Goal: Information Seeking & Learning: Learn about a topic

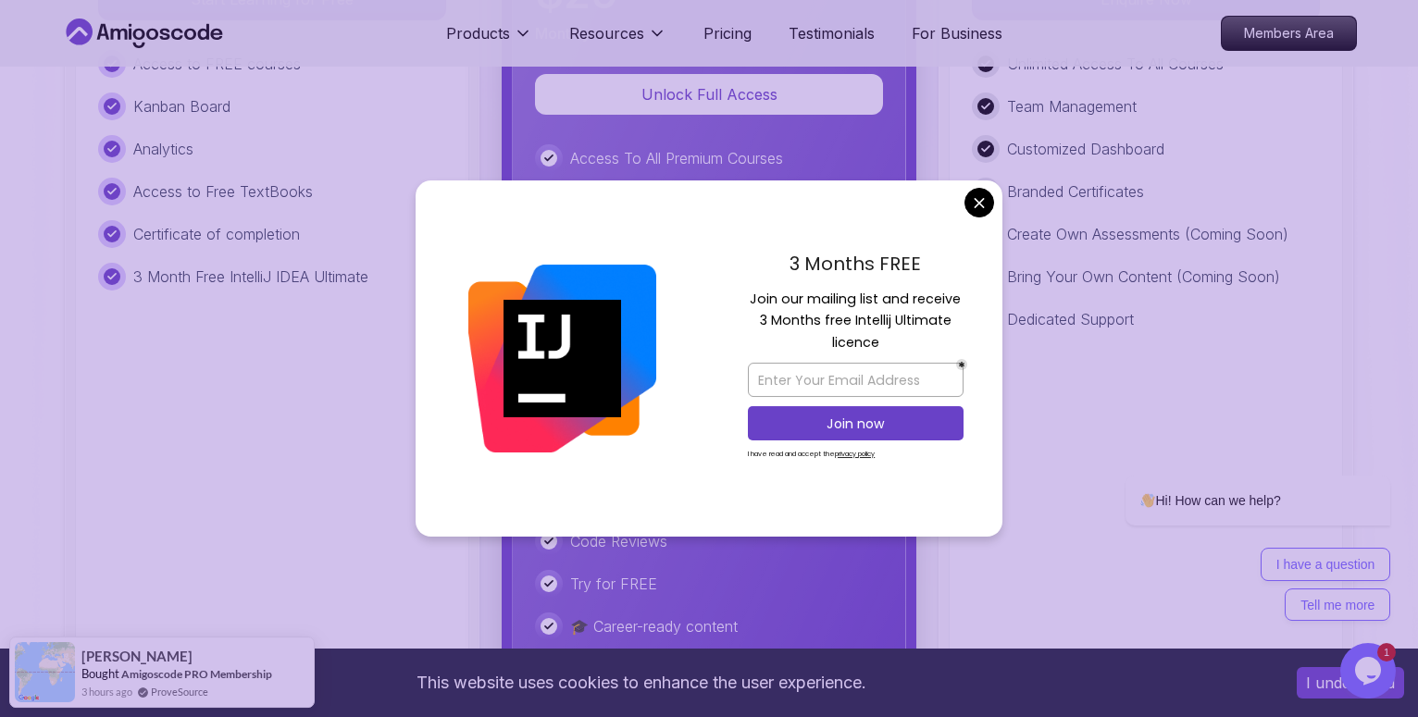
scroll to position [4532, 0]
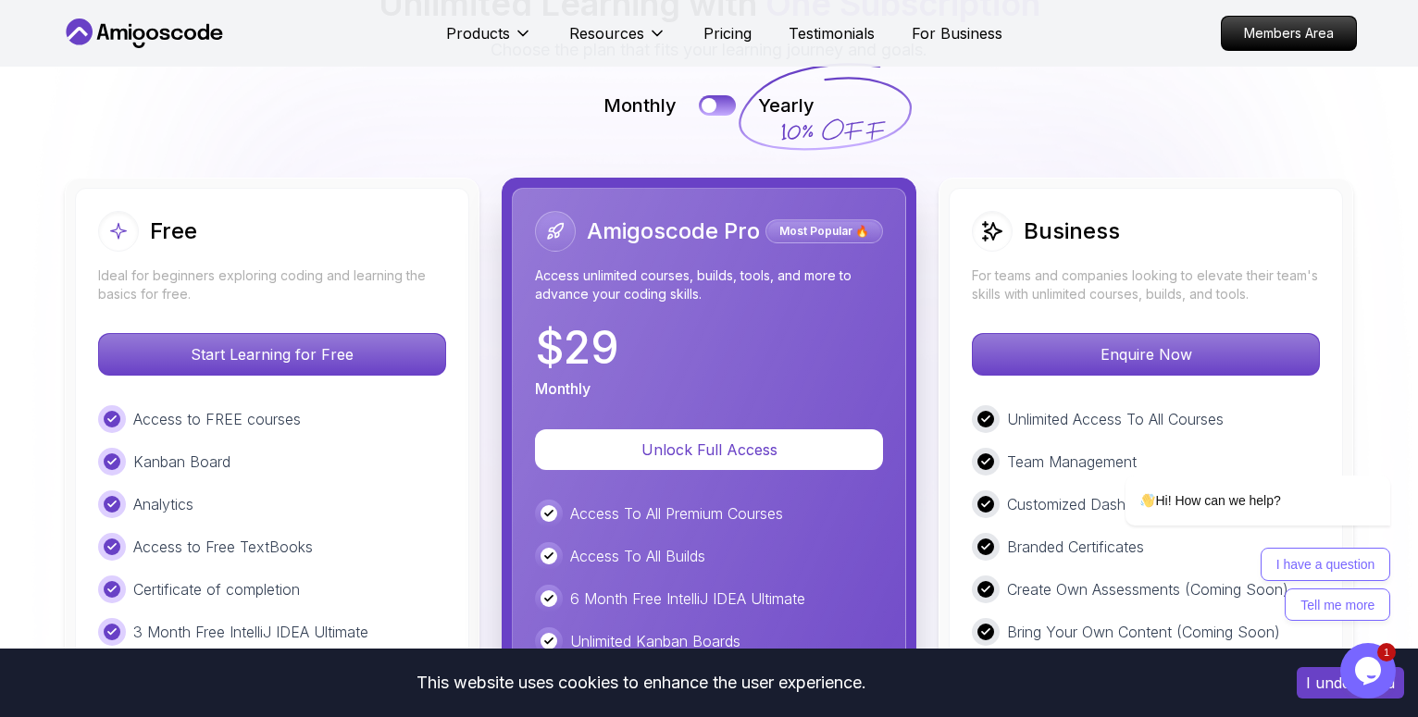
scroll to position [3588, 0]
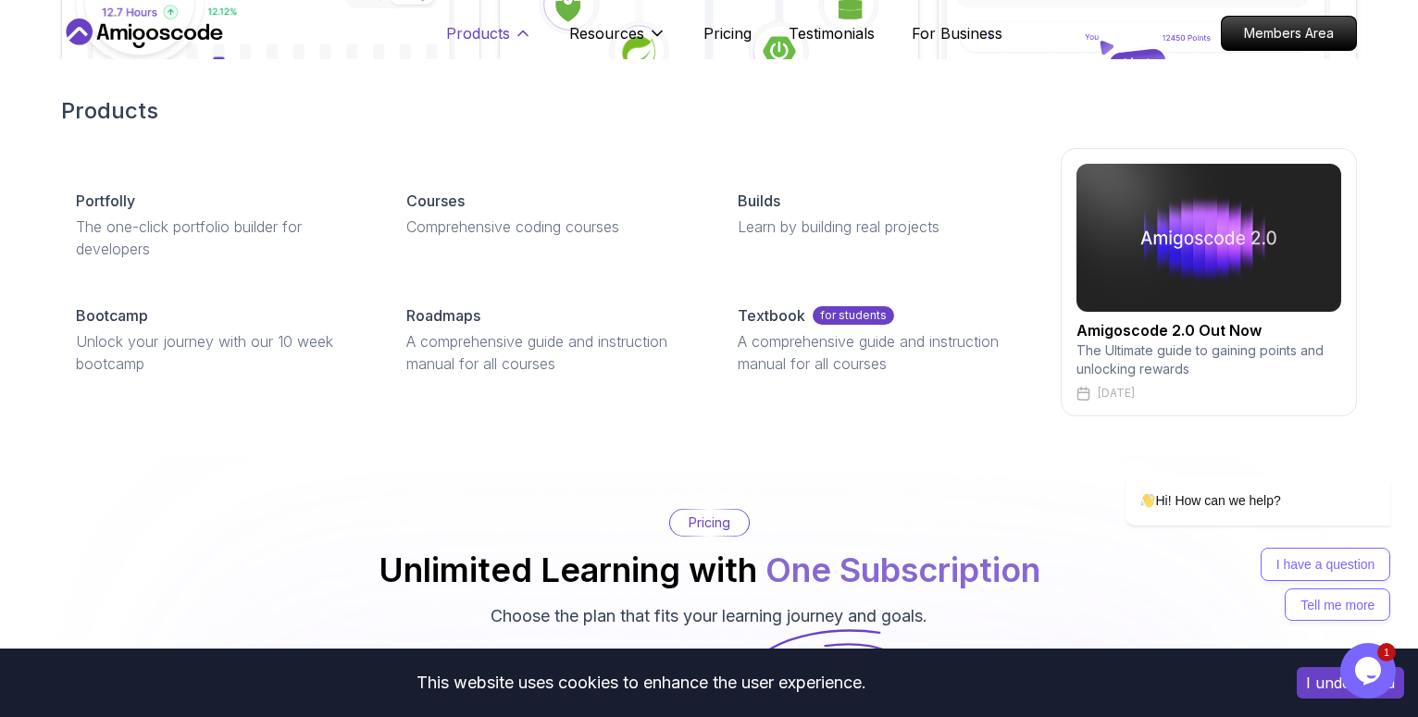
click at [505, 38] on p "Products" at bounding box center [478, 33] width 64 height 22
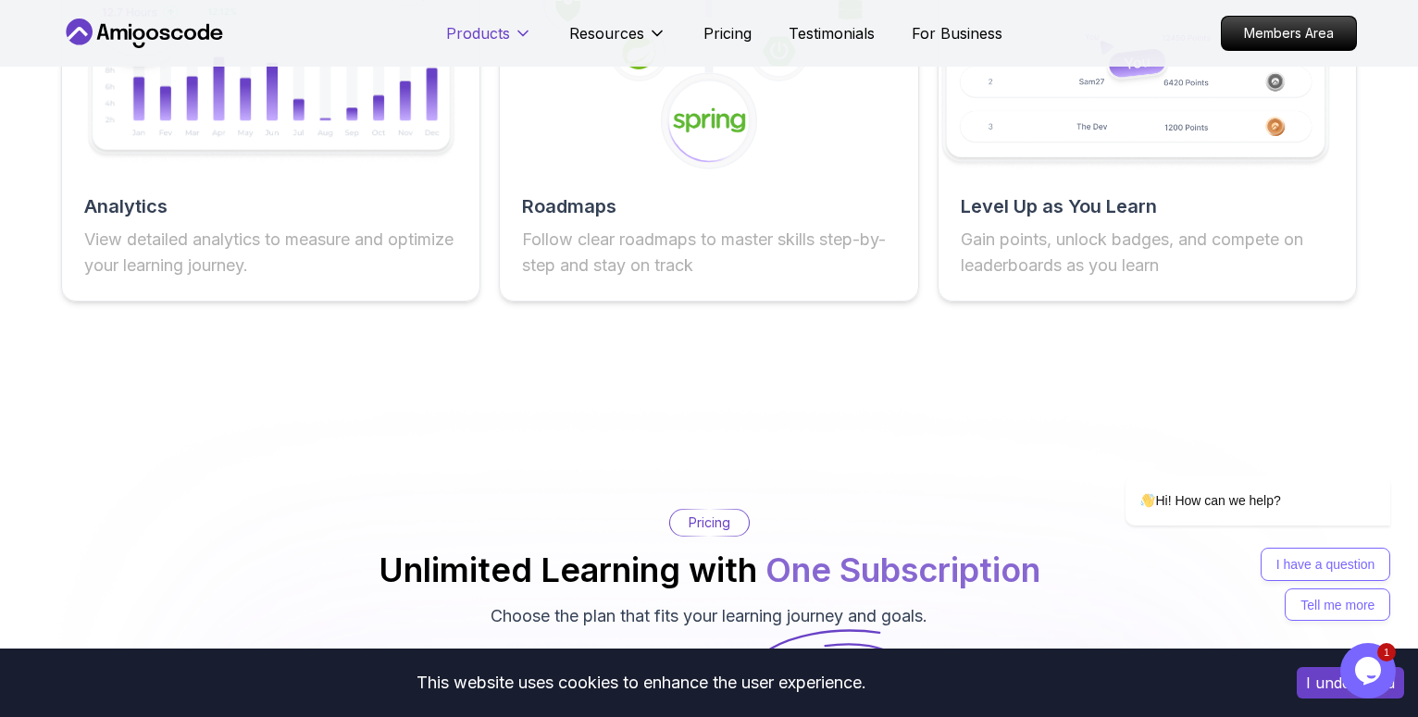
click at [505, 38] on p "Products" at bounding box center [478, 33] width 64 height 22
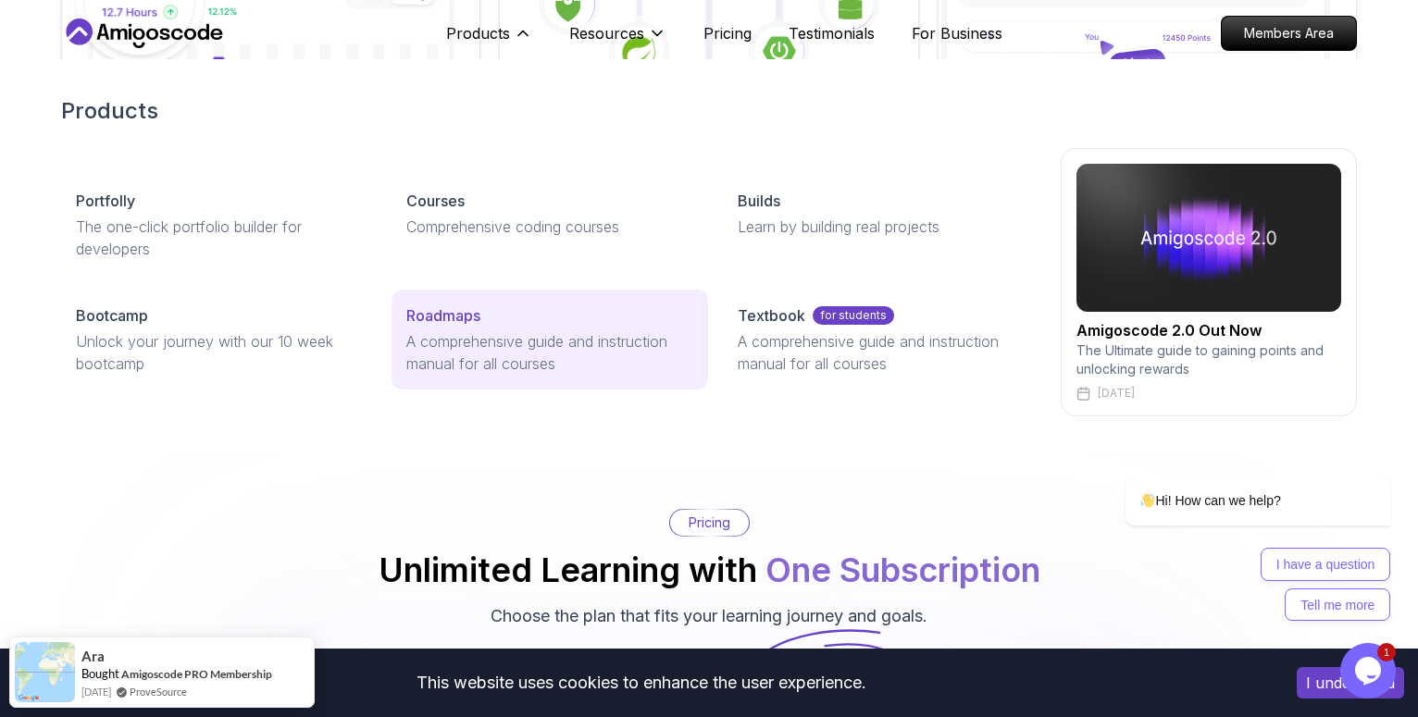
click at [506, 321] on div "Roadmaps" at bounding box center [549, 316] width 286 height 22
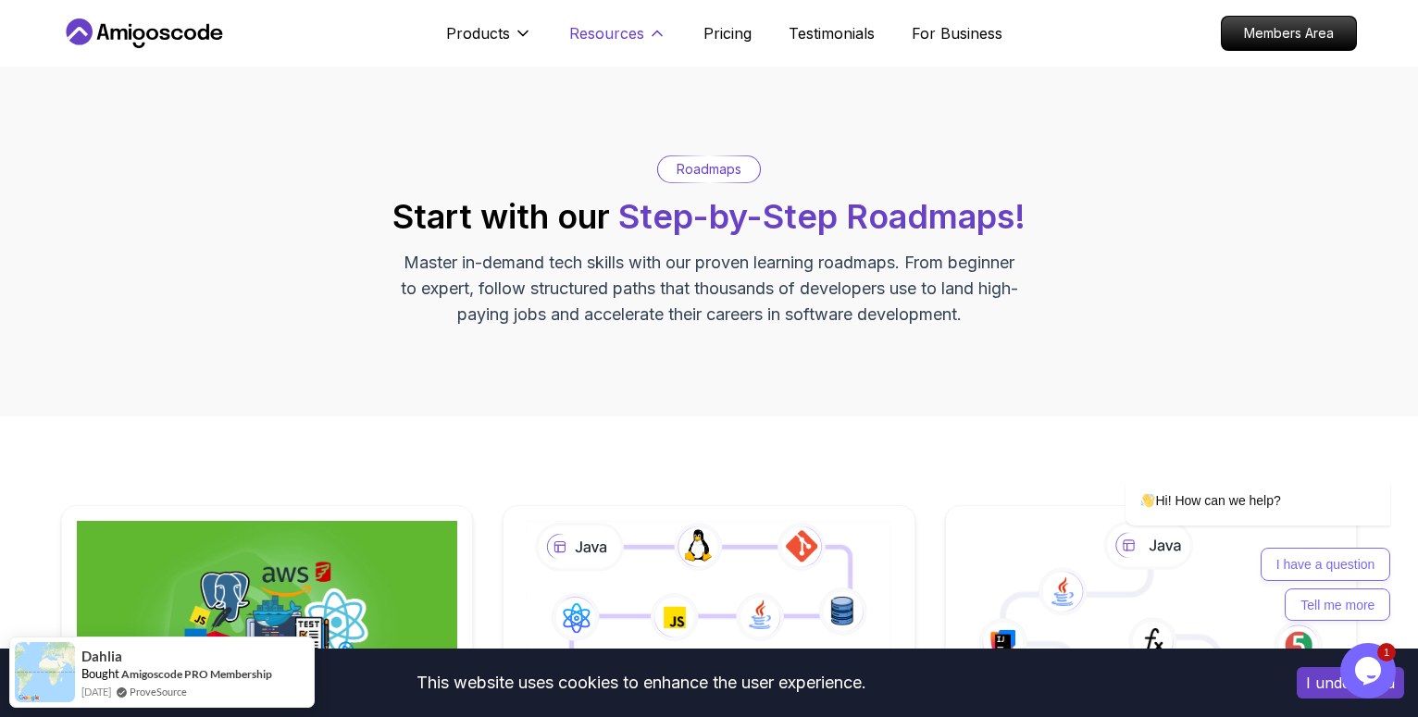
click at [628, 32] on p "Resources" at bounding box center [606, 33] width 75 height 22
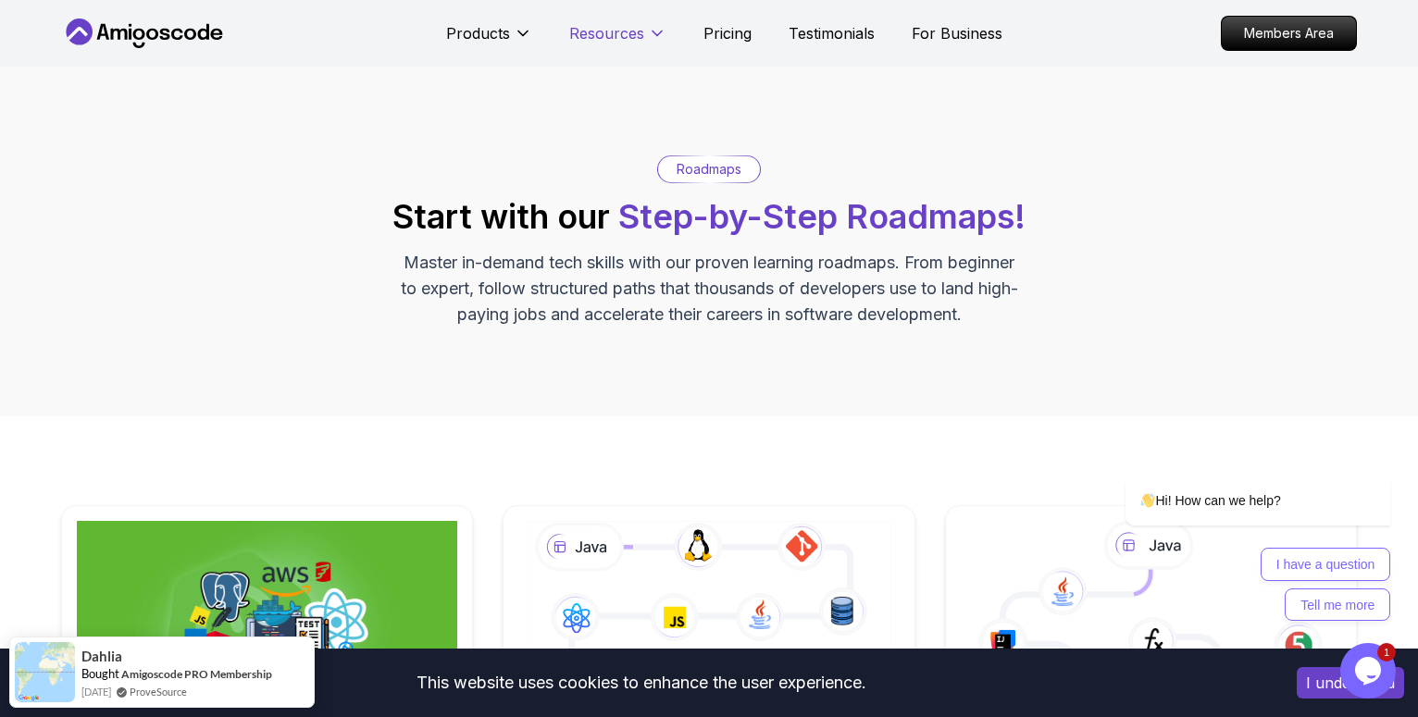
click at [628, 32] on p "Resources" at bounding box center [606, 33] width 75 height 22
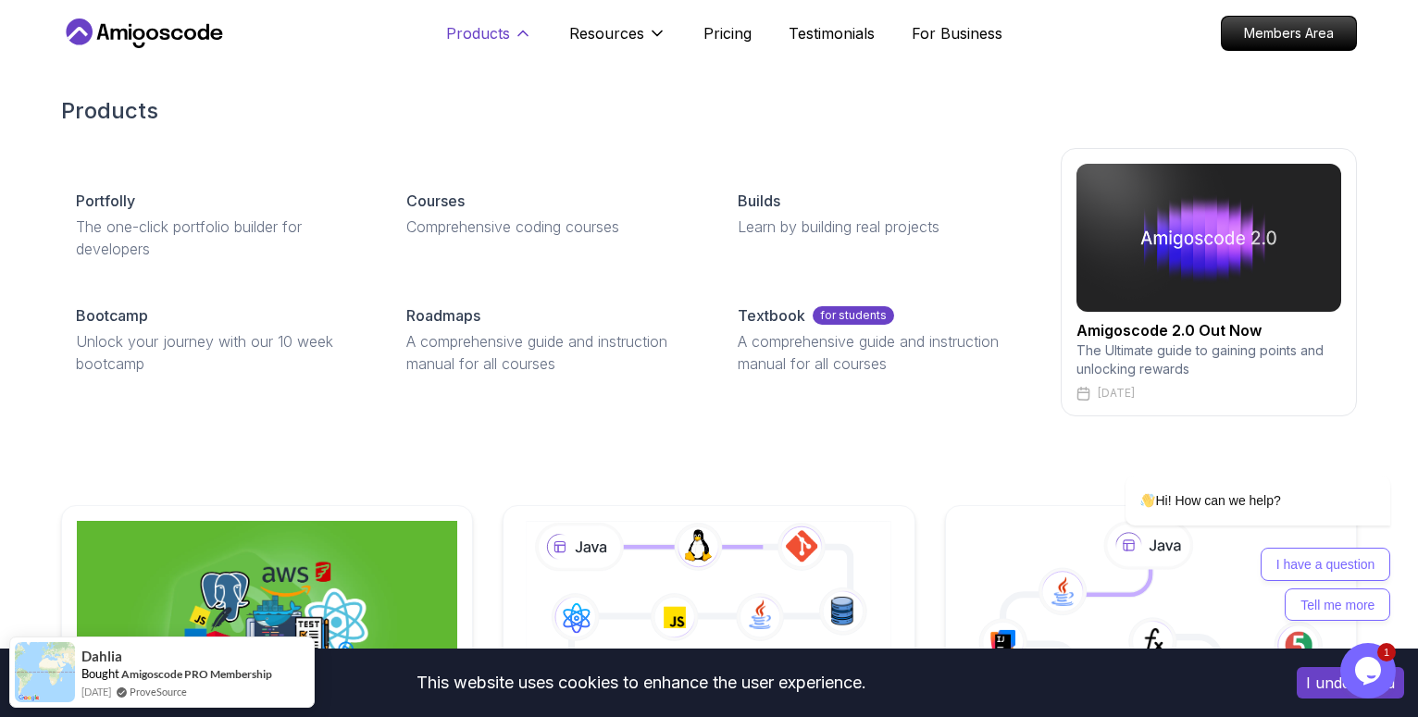
click at [489, 23] on p "Products" at bounding box center [478, 33] width 64 height 22
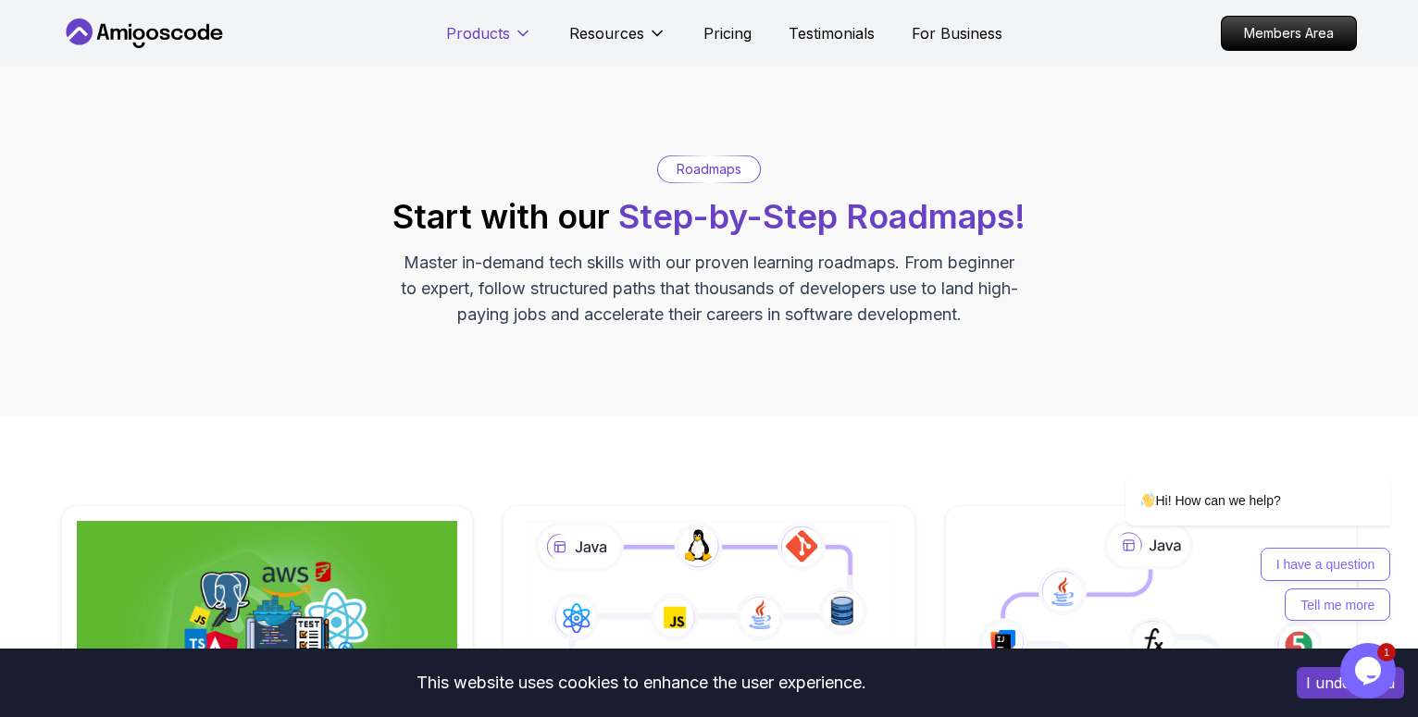
click at [508, 32] on p "Products" at bounding box center [478, 33] width 64 height 22
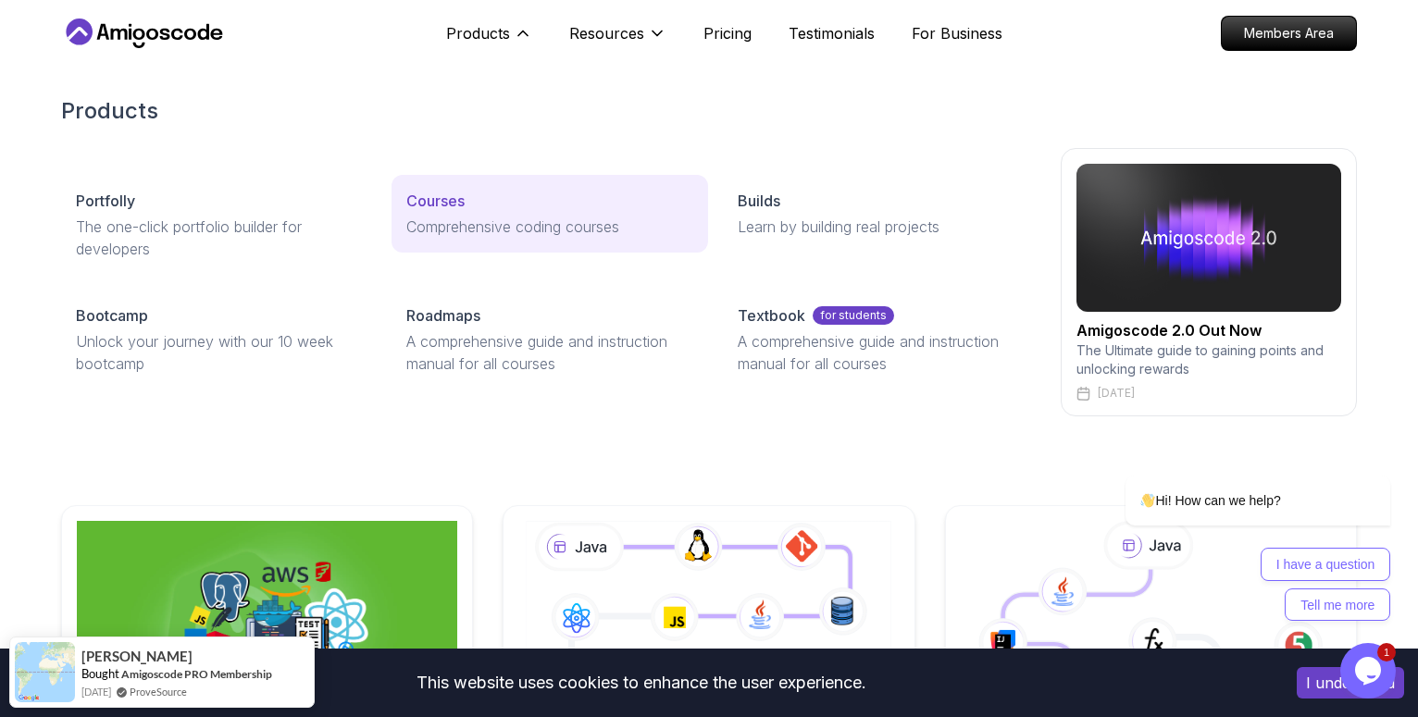
click at [440, 212] on link "Courses Comprehensive coding courses" at bounding box center [550, 214] width 316 height 78
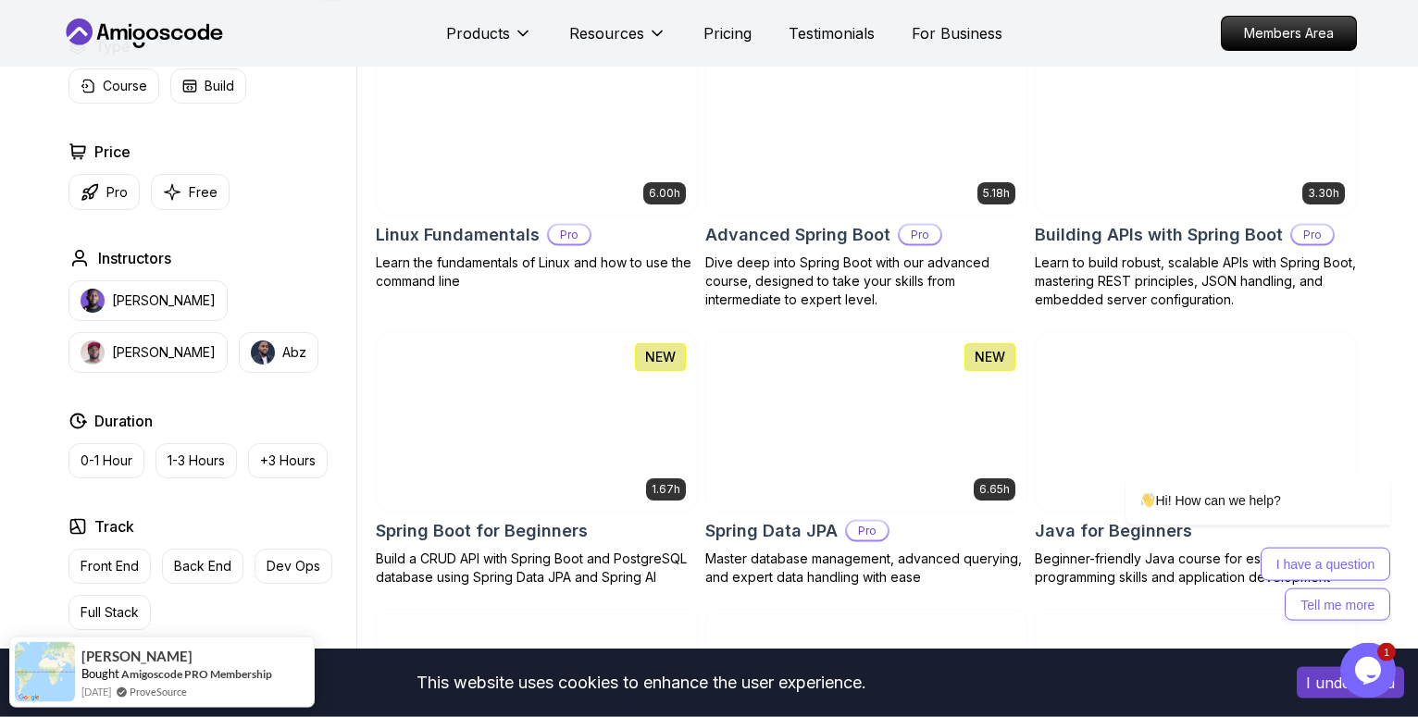
scroll to position [566, 0]
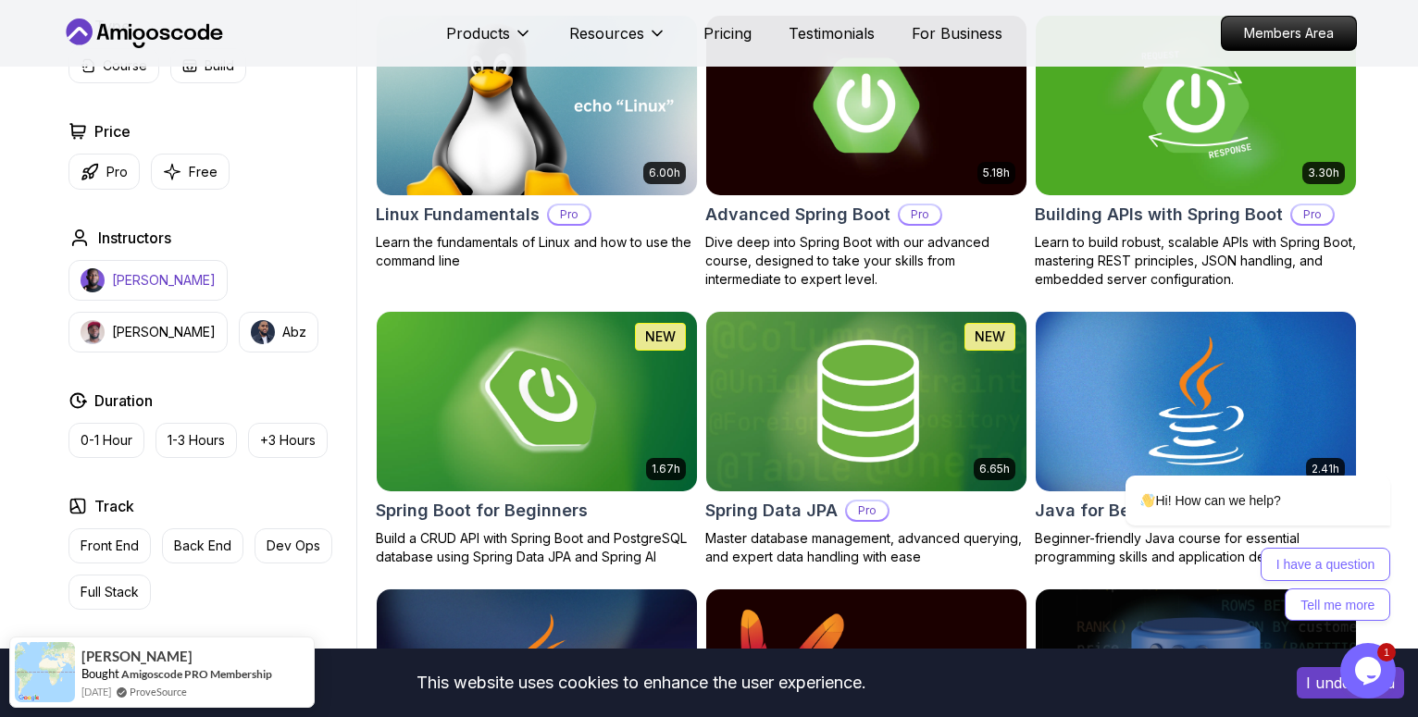
click at [165, 283] on p "[PERSON_NAME]" at bounding box center [164, 280] width 104 height 19
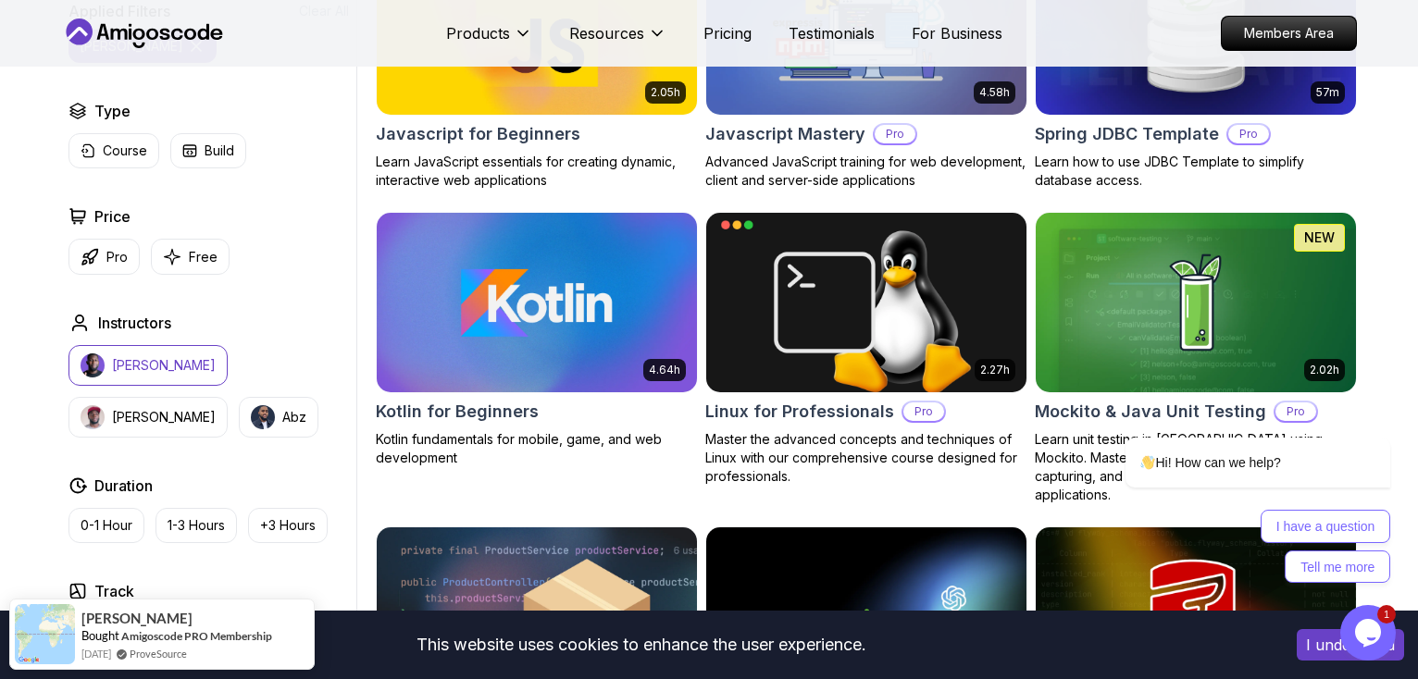
scroll to position [8234, 0]
